Goal: Task Accomplishment & Management: Use online tool/utility

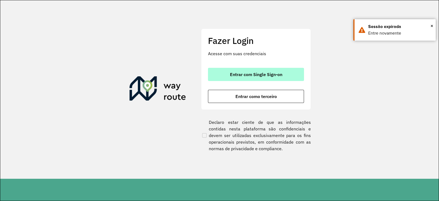
click at [269, 73] on span "Entrar com Single Sign-on" at bounding box center [256, 74] width 52 height 4
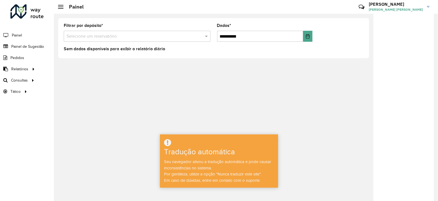
click at [151, 43] on formly-field "Filtrar por depósito * Selecione um reservatório" at bounding box center [136, 35] width 153 height 23
click at [148, 39] on input "text" at bounding box center [131, 36] width 130 height 7
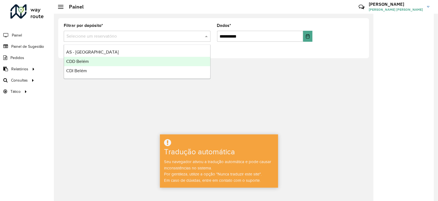
click at [80, 60] on font "CDD Belém" at bounding box center [77, 61] width 23 height 5
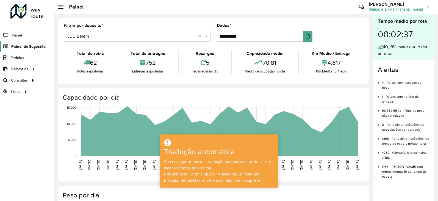
click at [26, 46] on font "Painel de Sugestão" at bounding box center [28, 46] width 34 height 4
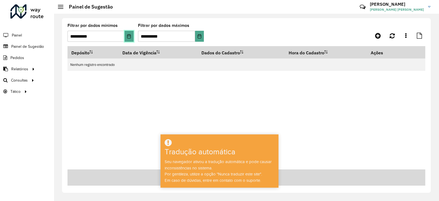
click at [130, 34] on icon "Escolha a data" at bounding box center [129, 36] width 4 height 4
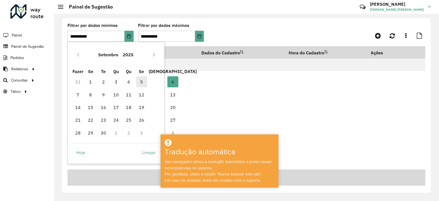
click at [142, 82] on font "5" at bounding box center [141, 81] width 3 height 5
type input "**********"
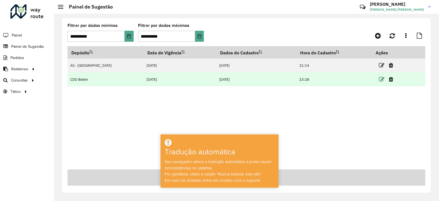
click at [379, 77] on icon at bounding box center [381, 79] width 5 height 5
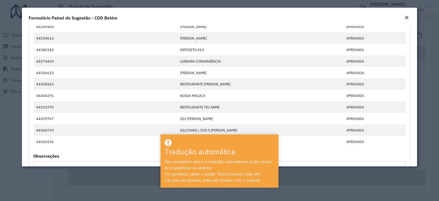
scroll to position [246, 0]
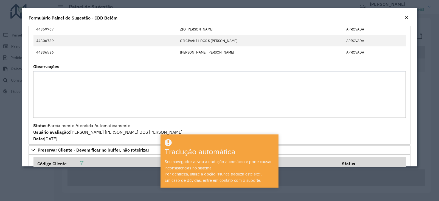
drag, startPoint x: 35, startPoint y: 46, endPoint x: 150, endPoint y: 62, distance: 116.2
copy formly-group "44352997 DEPÓSITO AL94 APROVADA 44355412 ANGELA BRITO PICANCO APROVADA 44333955…"
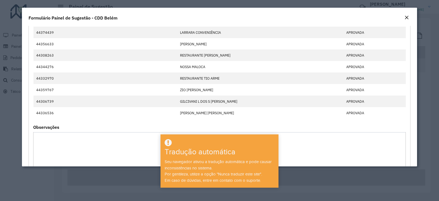
scroll to position [0, 0]
